Goal: Information Seeking & Learning: Learn about a topic

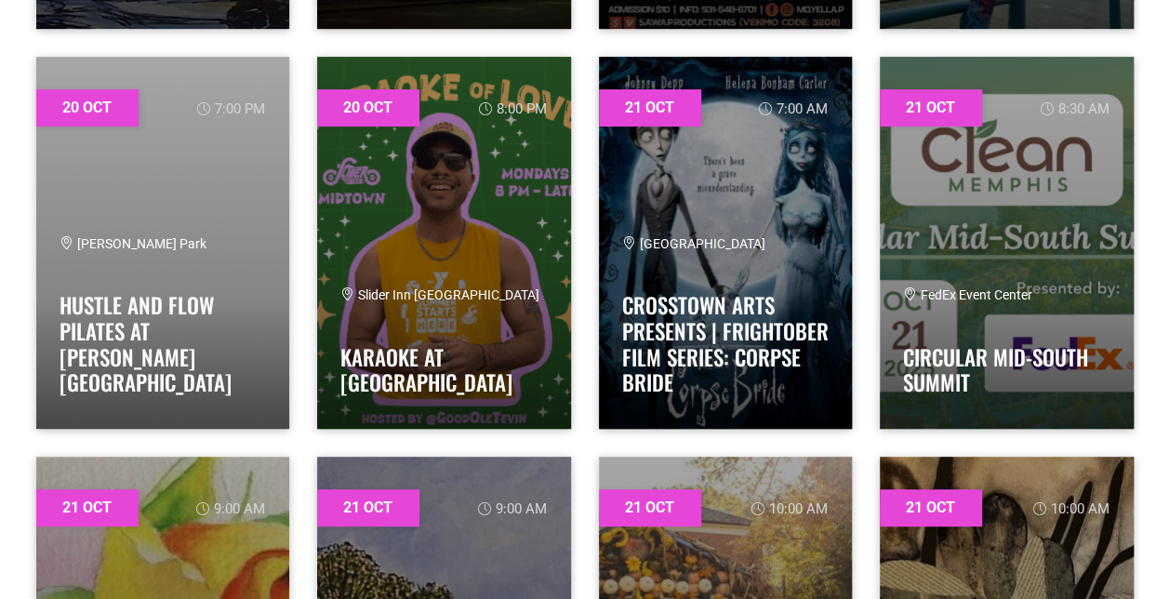
scroll to position [17887, 0]
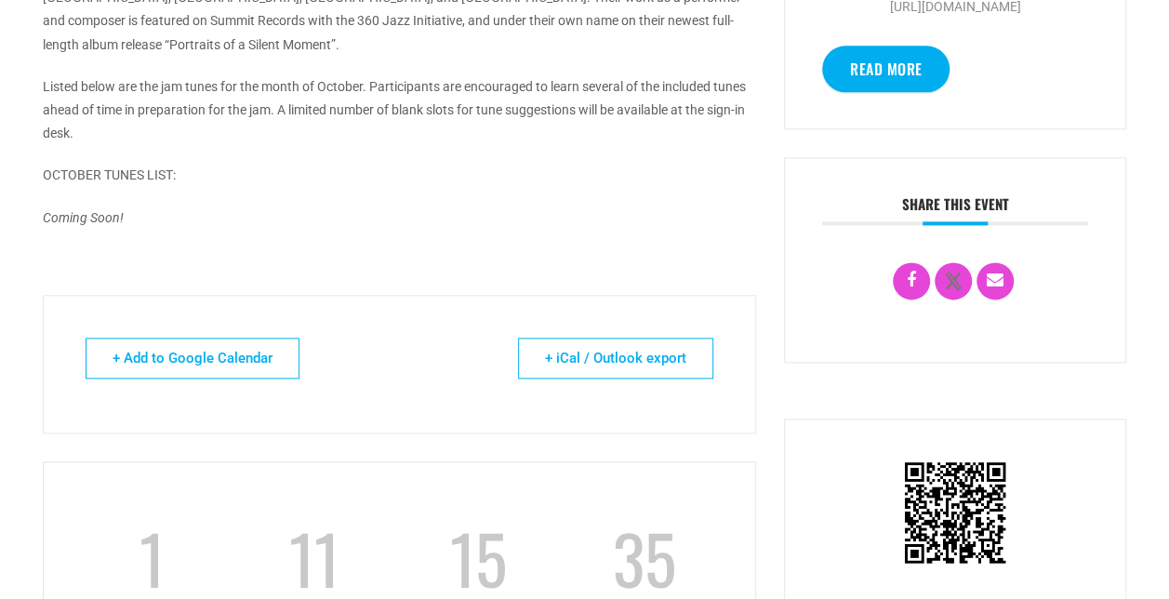
scroll to position [1083, 0]
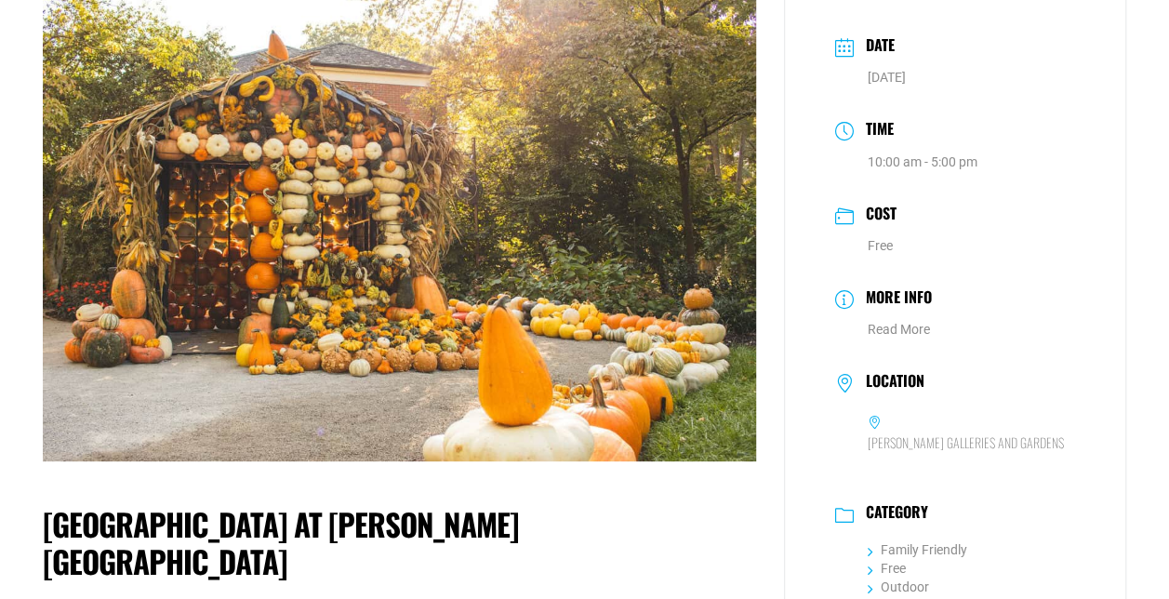
scroll to position [115, 0]
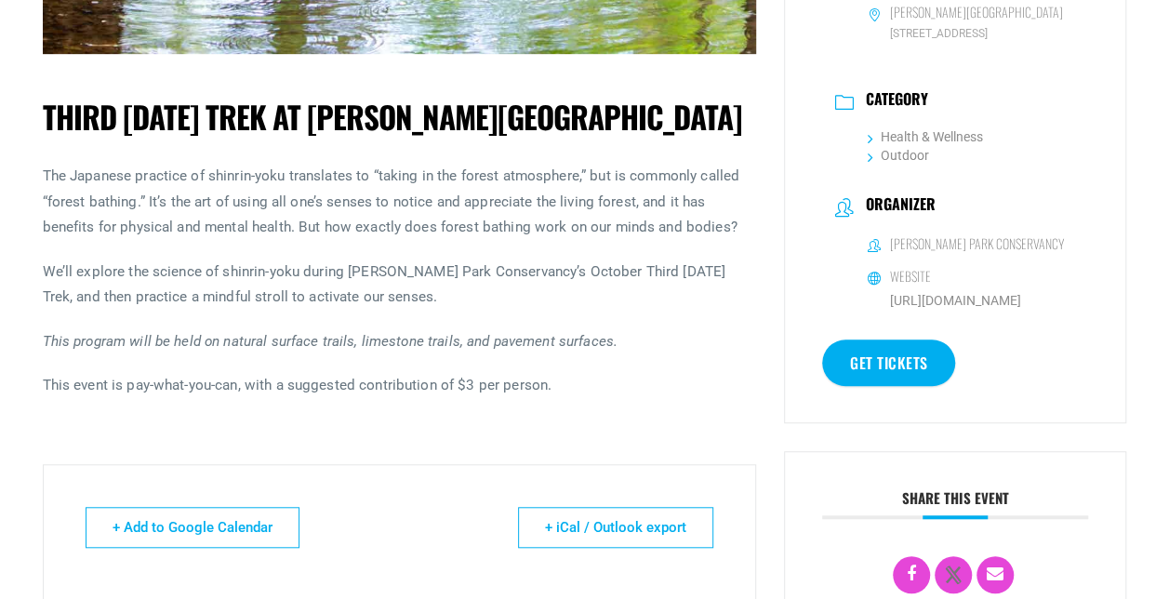
scroll to position [539, 0]
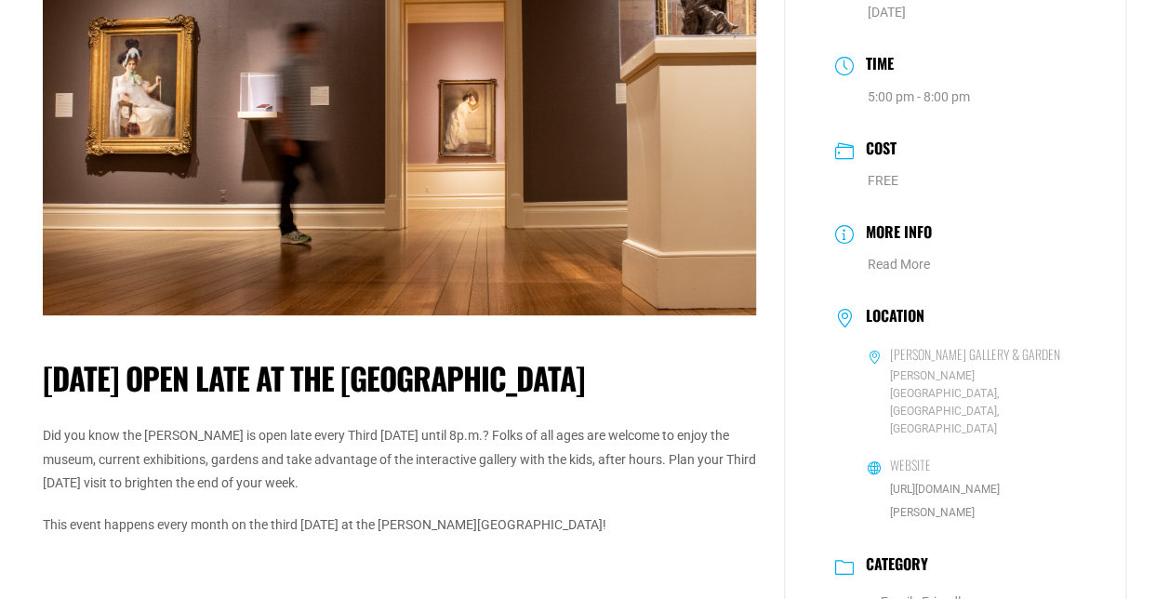
scroll to position [177, 0]
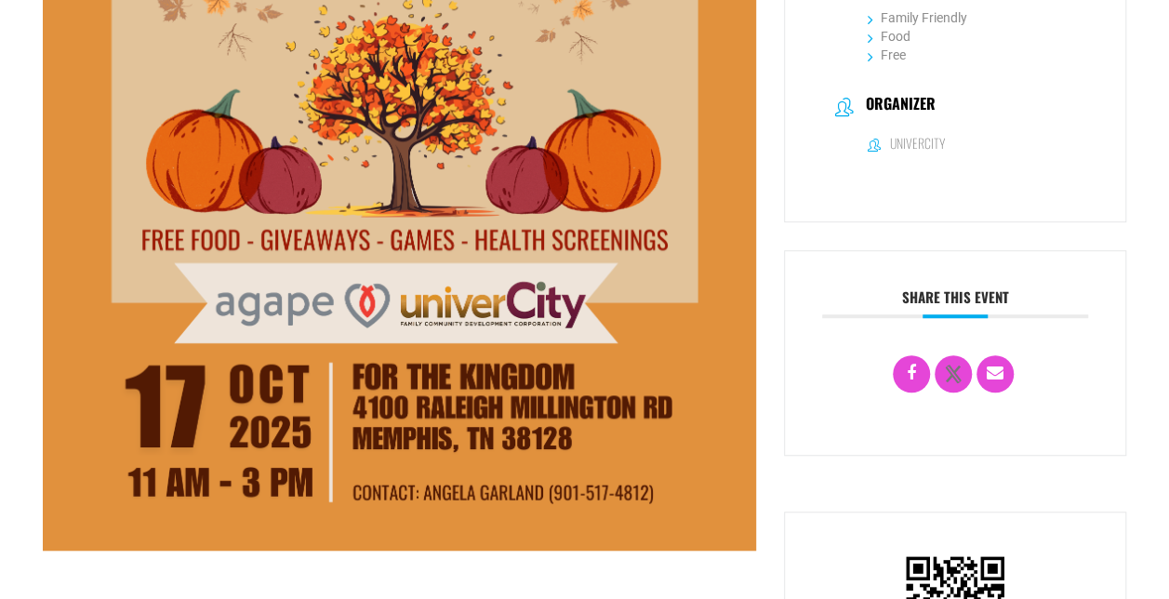
scroll to position [499, 0]
